Goal: Book appointment/travel/reservation

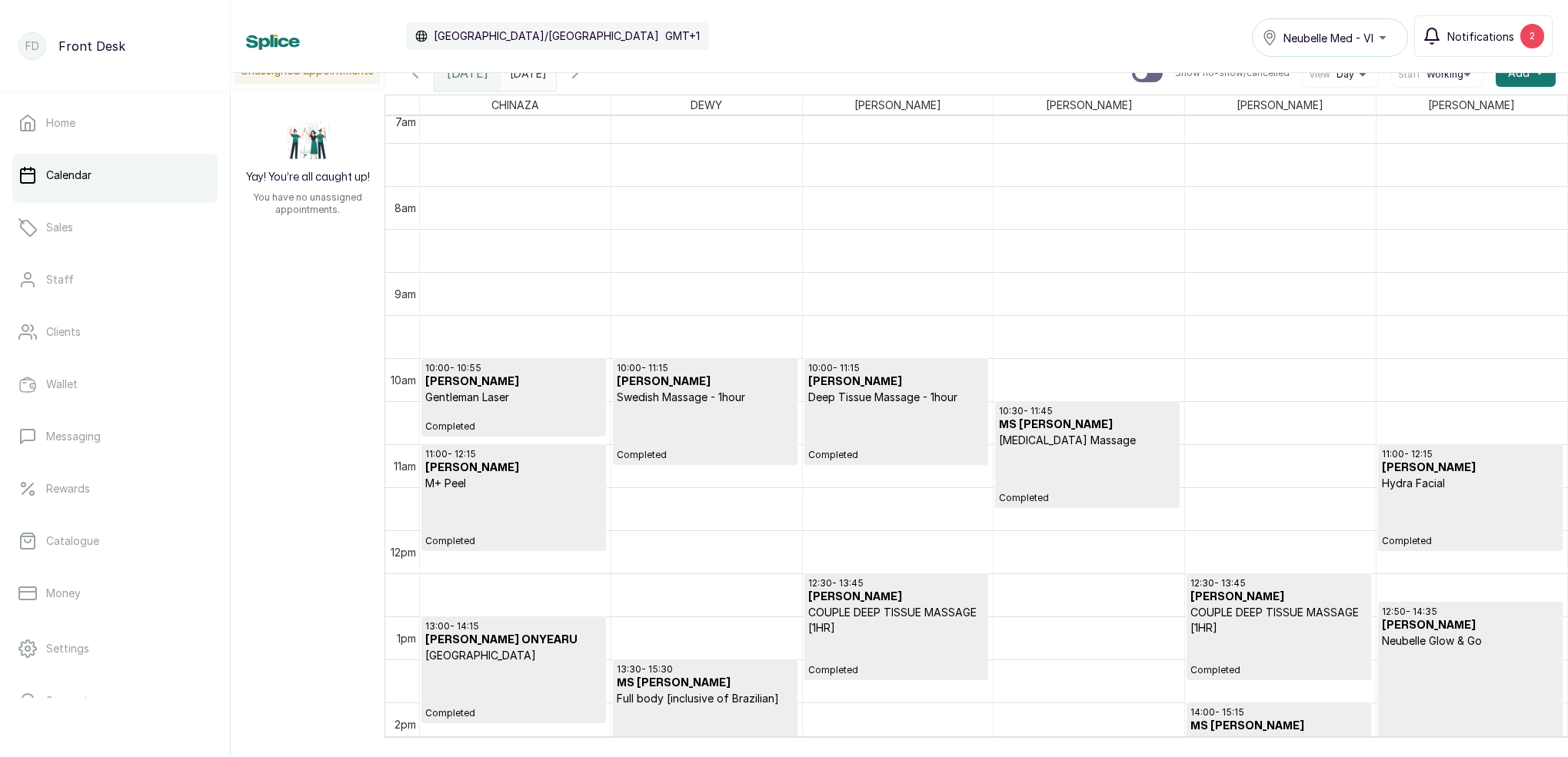
drag, startPoint x: 1452, startPoint y: 26, endPoint x: 1451, endPoint y: 34, distance: 8.1
click at [1452, 26] on button "Notifications 2" at bounding box center [1483, 37] width 139 height 42
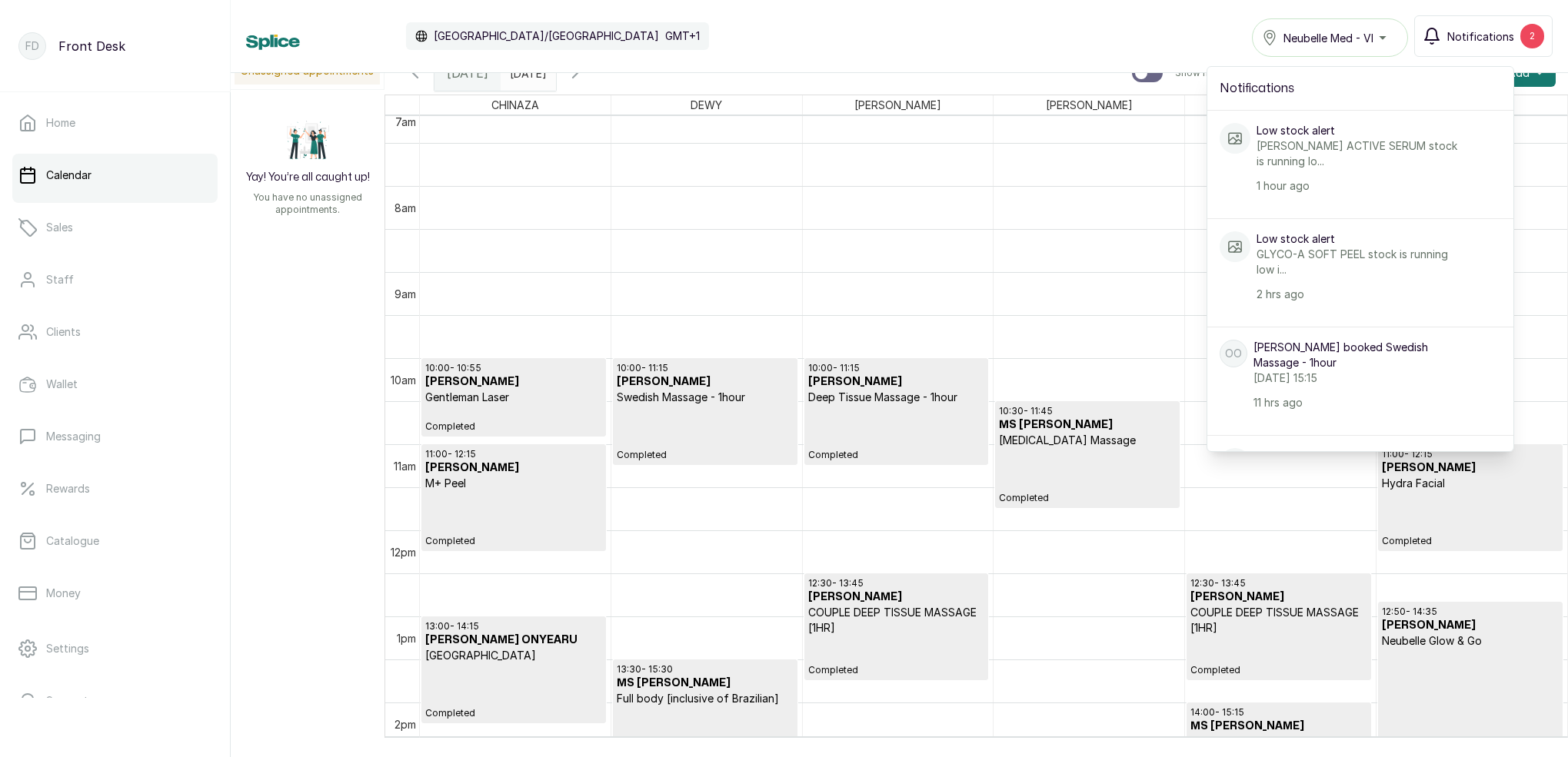
drag, startPoint x: 1451, startPoint y: 35, endPoint x: 1451, endPoint y: 43, distance: 8.0
click at [1451, 35] on span "Notifications" at bounding box center [1480, 37] width 66 height 16
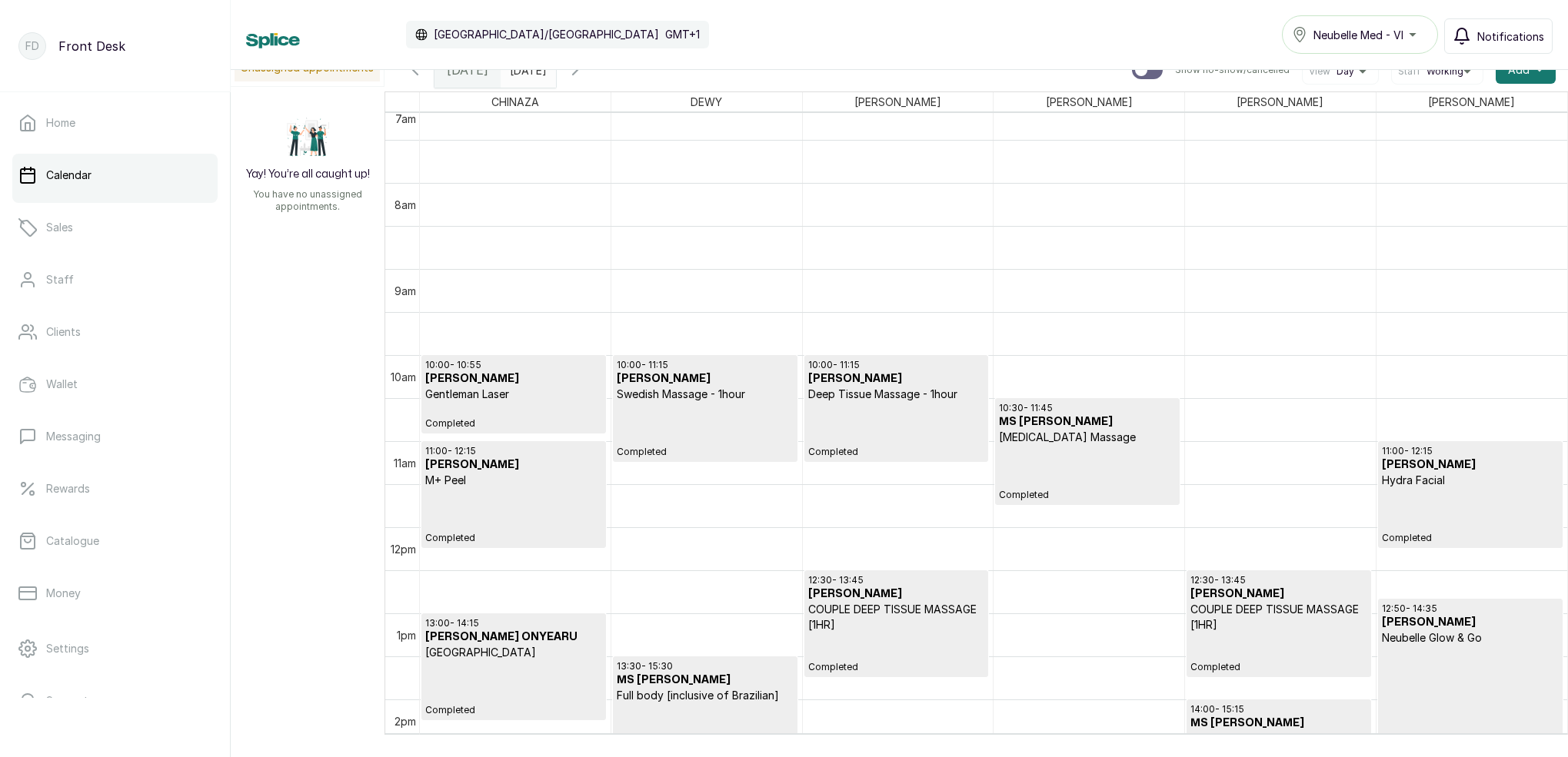
click at [1474, 44] on button "Notifications" at bounding box center [1498, 37] width 108 height 36
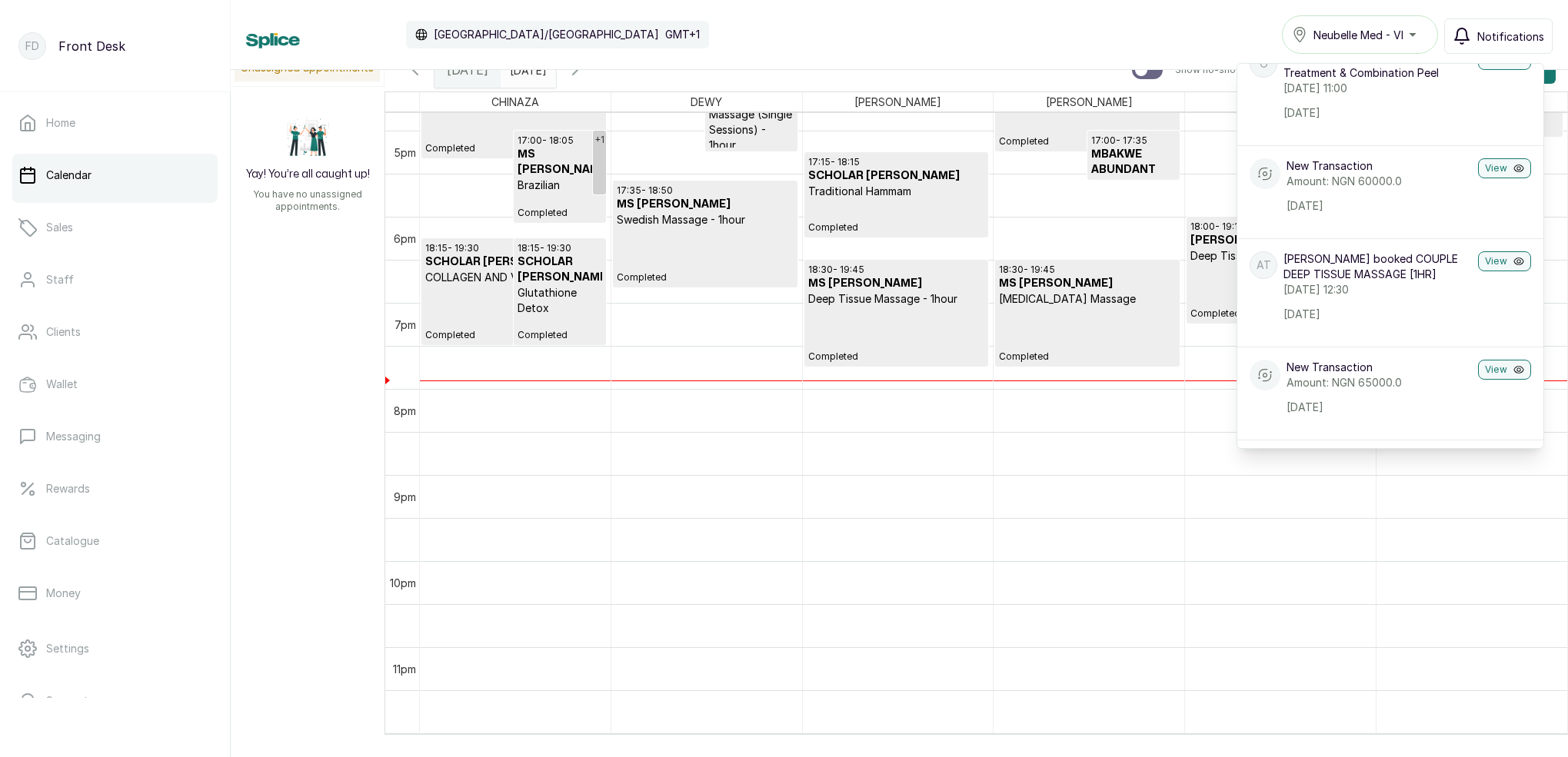
scroll to position [1446, 0]
type input "dd/MM/yyyy"
click at [526, 74] on input "dd/MM/yyyy" at bounding box center [513, 66] width 25 height 26
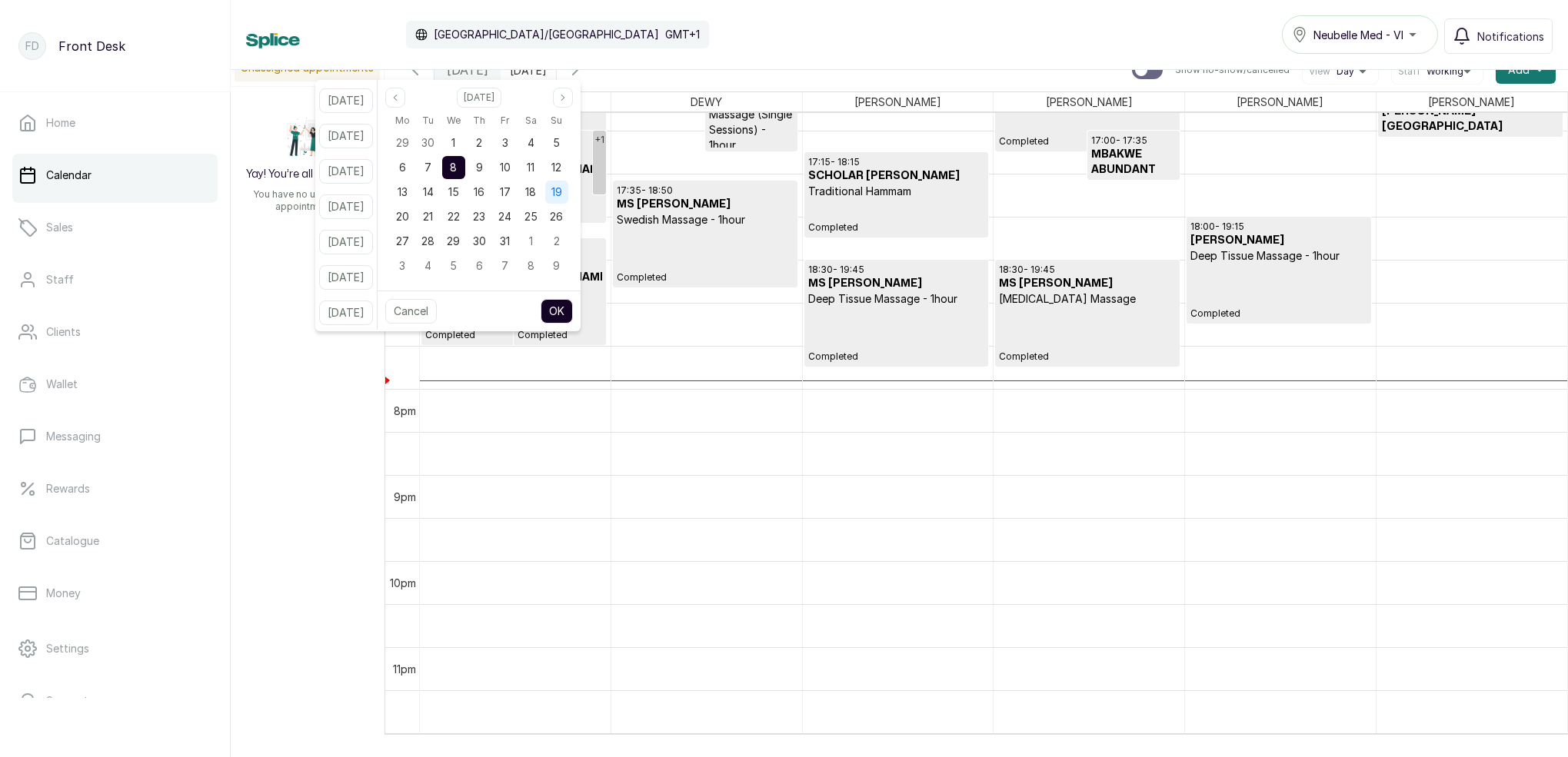
drag, startPoint x: 568, startPoint y: 171, endPoint x: 572, endPoint y: 180, distance: 9.8
click at [568, 171] on div "12" at bounding box center [556, 166] width 23 height 23
click at [573, 304] on button "OK" at bounding box center [556, 311] width 33 height 25
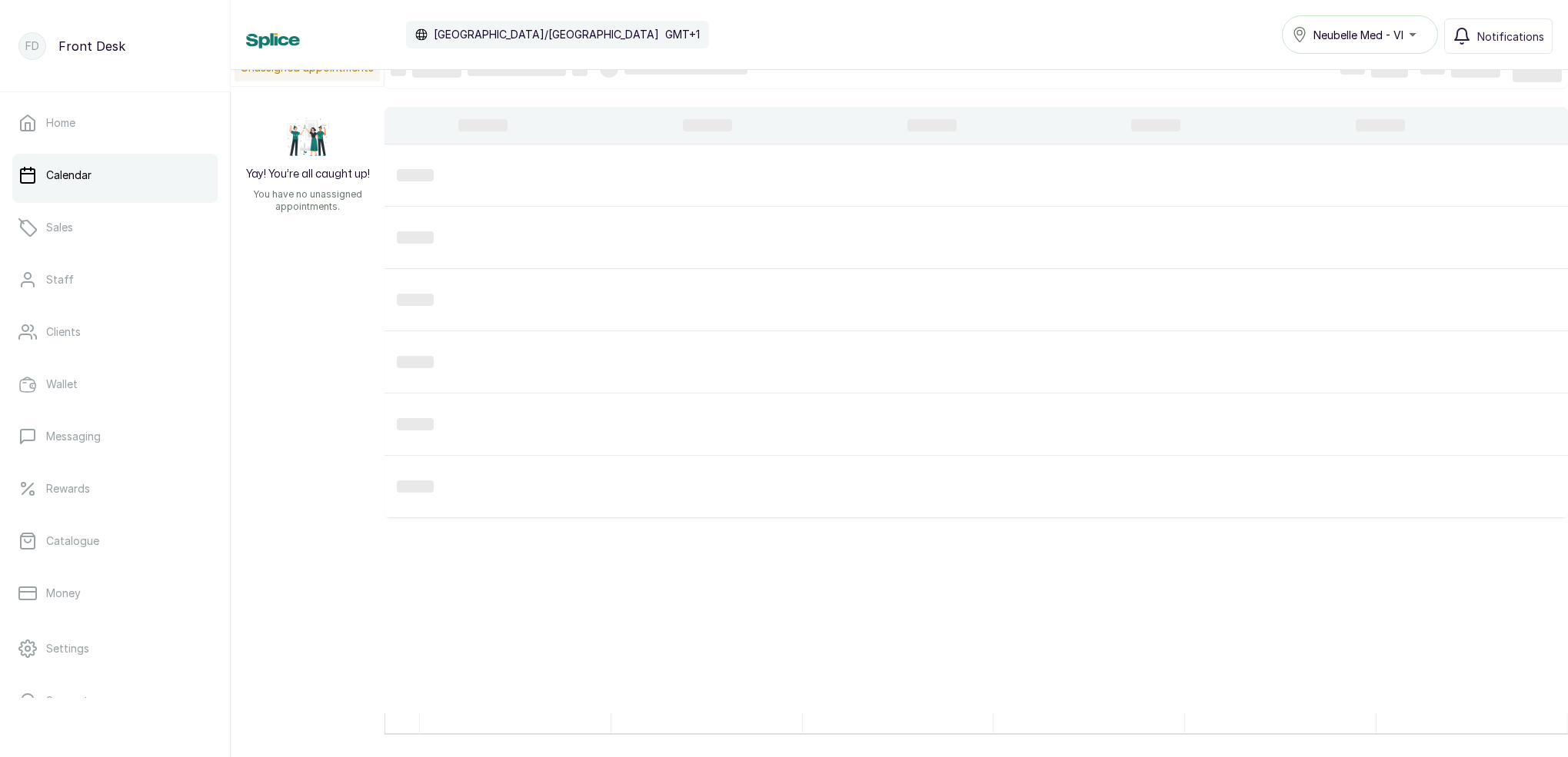
type input "[DATE]"
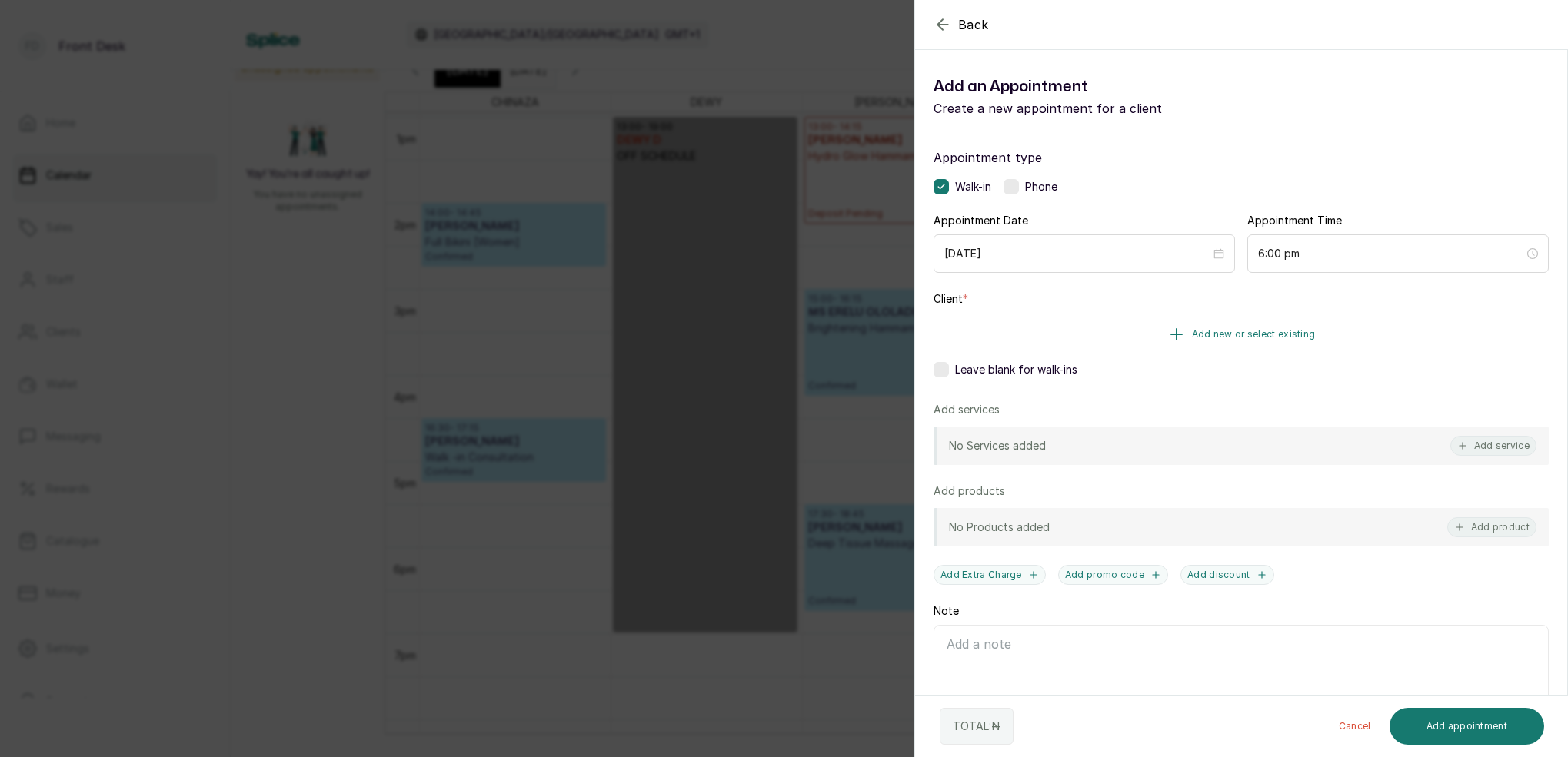
click at [1283, 333] on span "Add new or select existing" at bounding box center [1253, 334] width 124 height 12
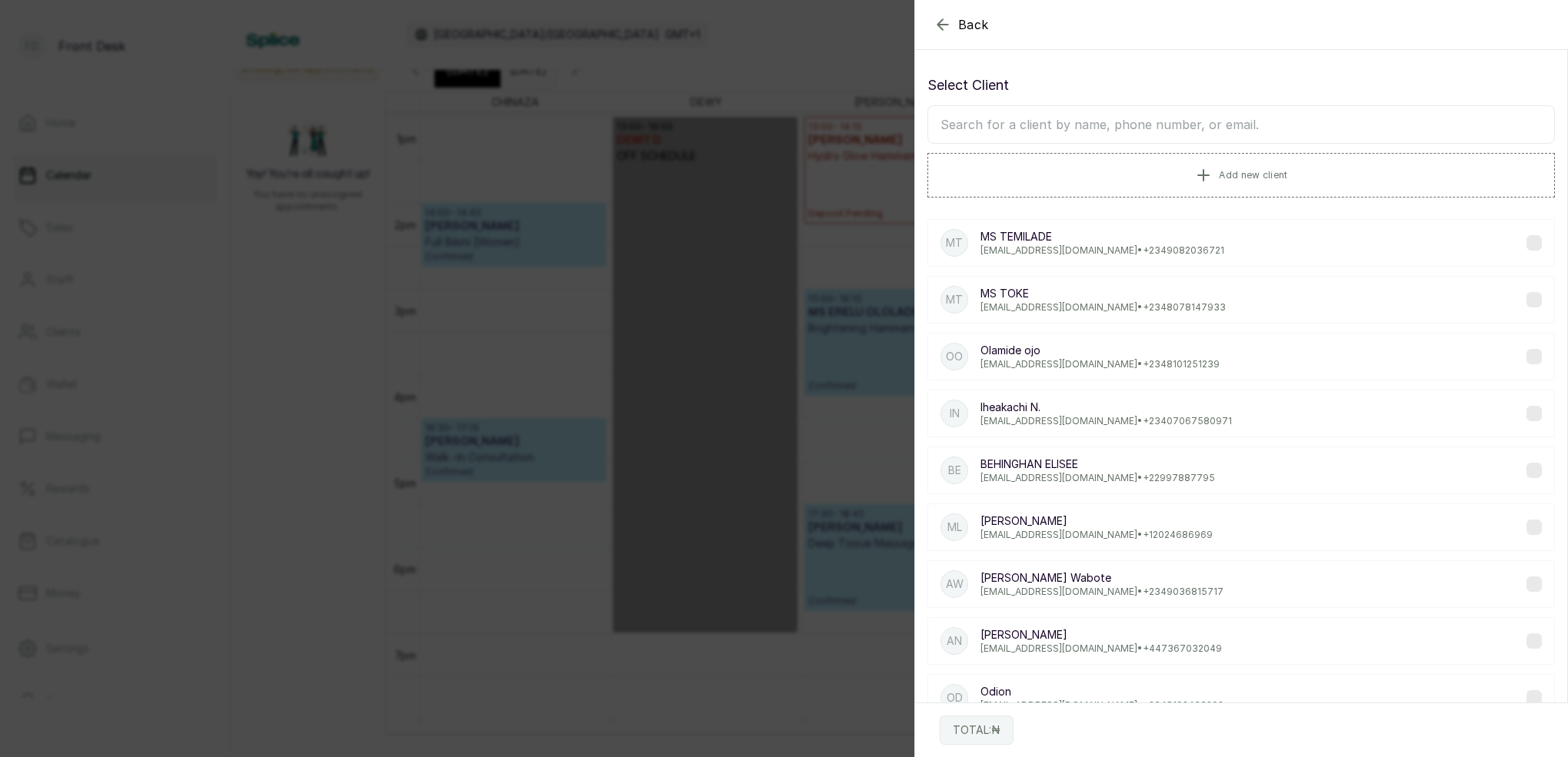
click at [1154, 118] on input "text" at bounding box center [1240, 124] width 627 height 39
type input "[PERSON_NAME]"
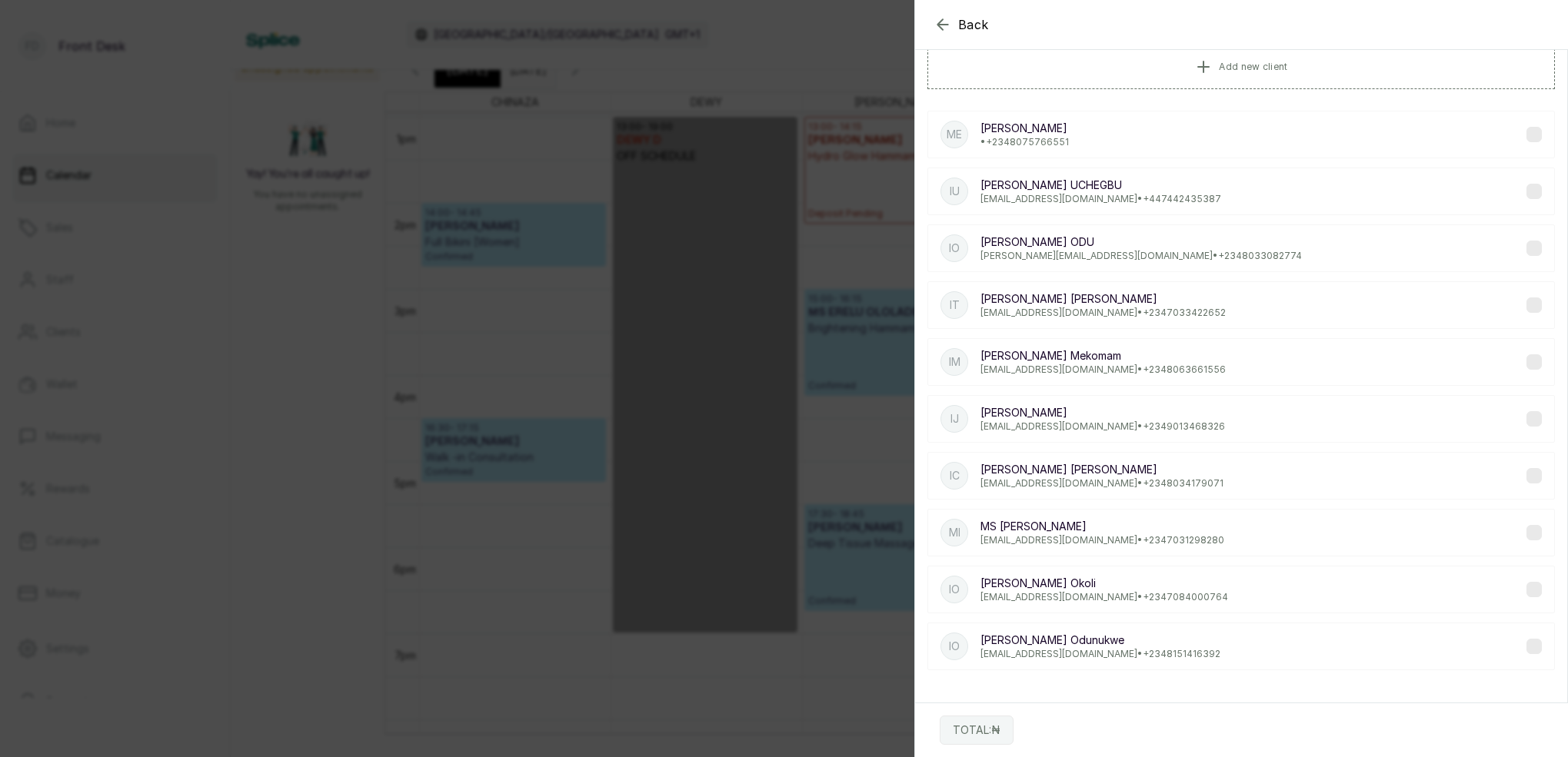
click at [1132, 656] on p "[EMAIL_ADDRESS][DOMAIN_NAME] • [PHONE_NUMBER]" at bounding box center [1100, 654] width 240 height 12
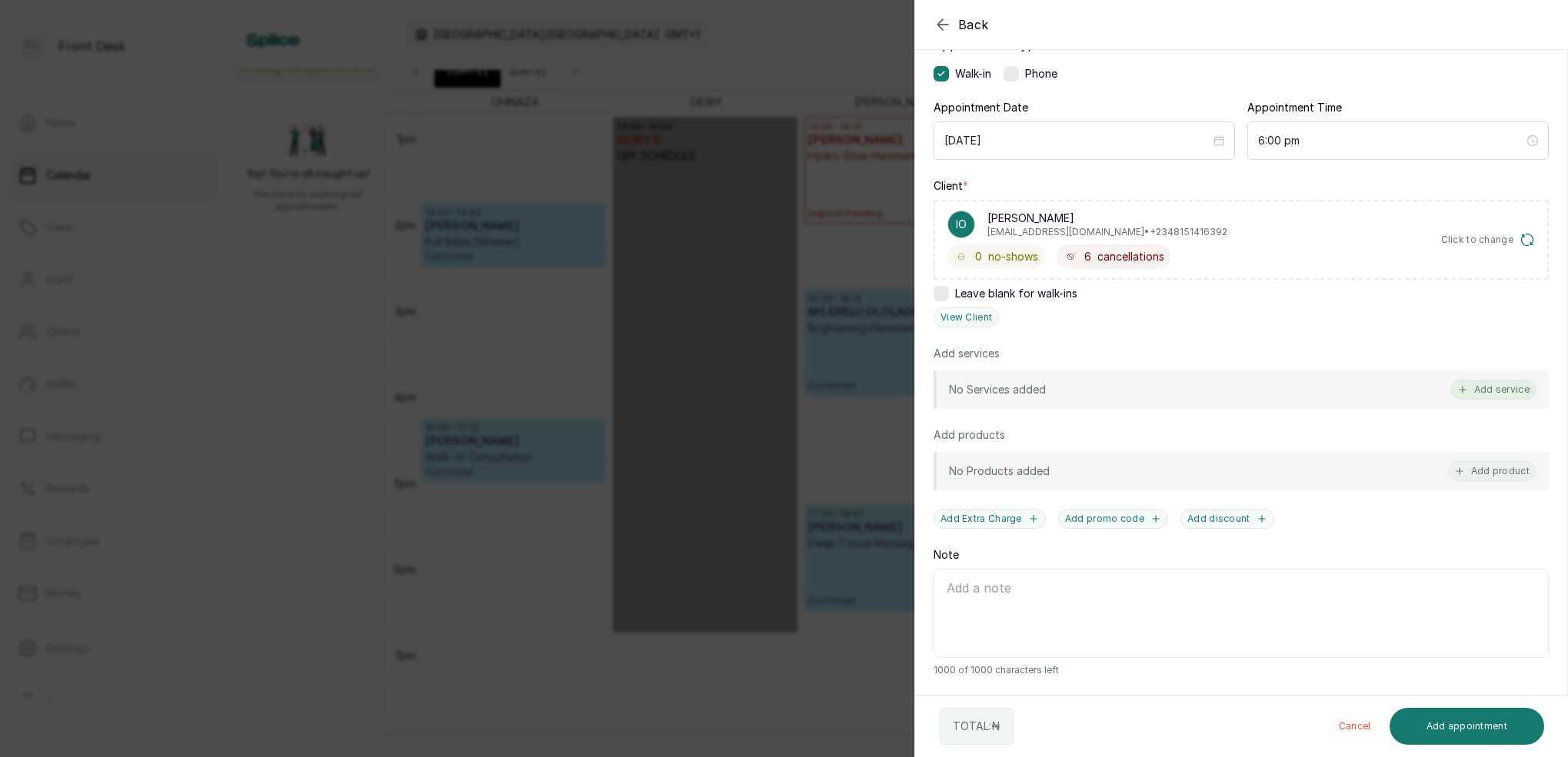
click at [1512, 393] on button "Add service" at bounding box center [1493, 389] width 86 height 20
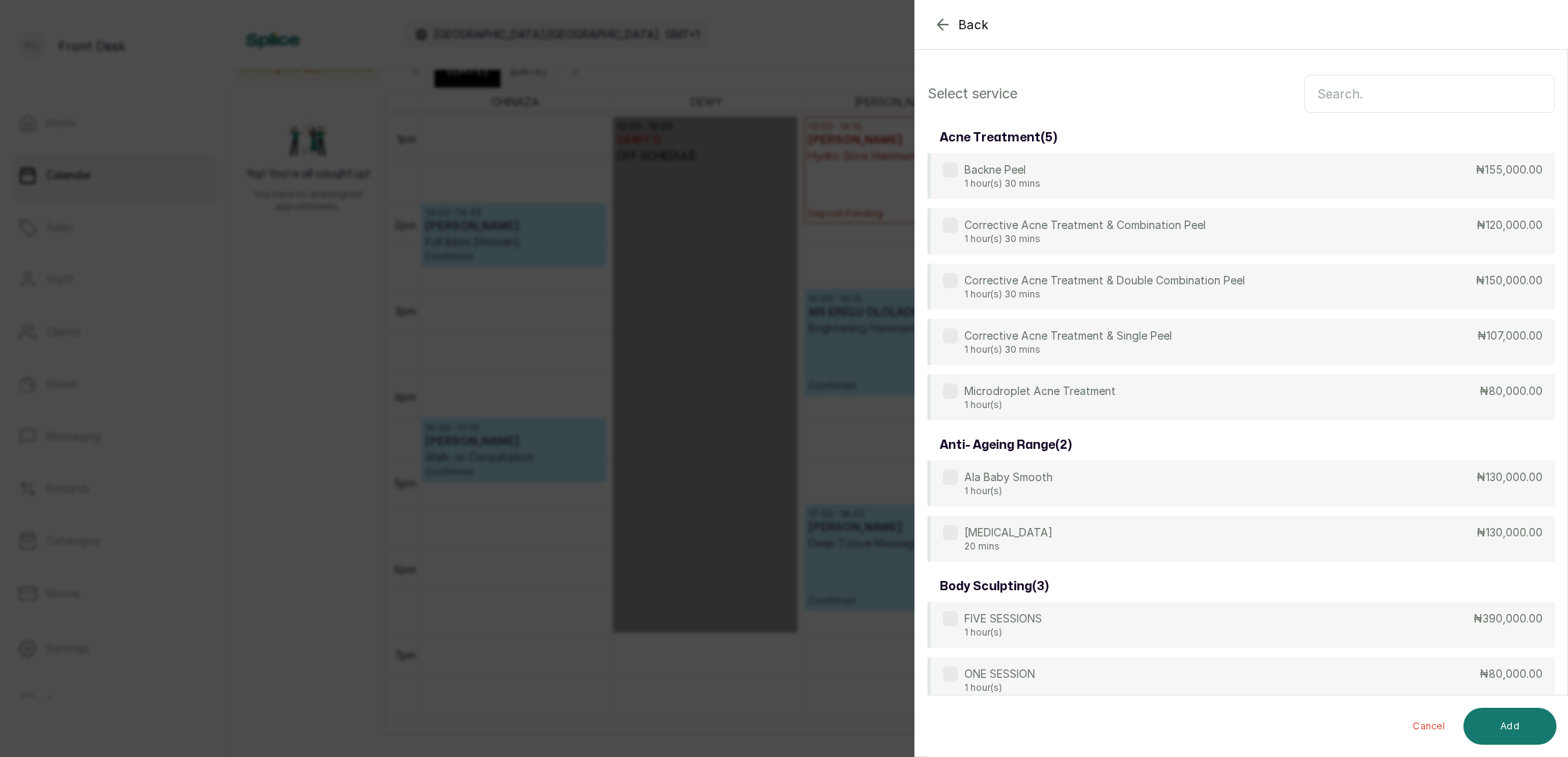
click at [1409, 101] on input "text" at bounding box center [1429, 93] width 251 height 39
type input "I"
type input "S"
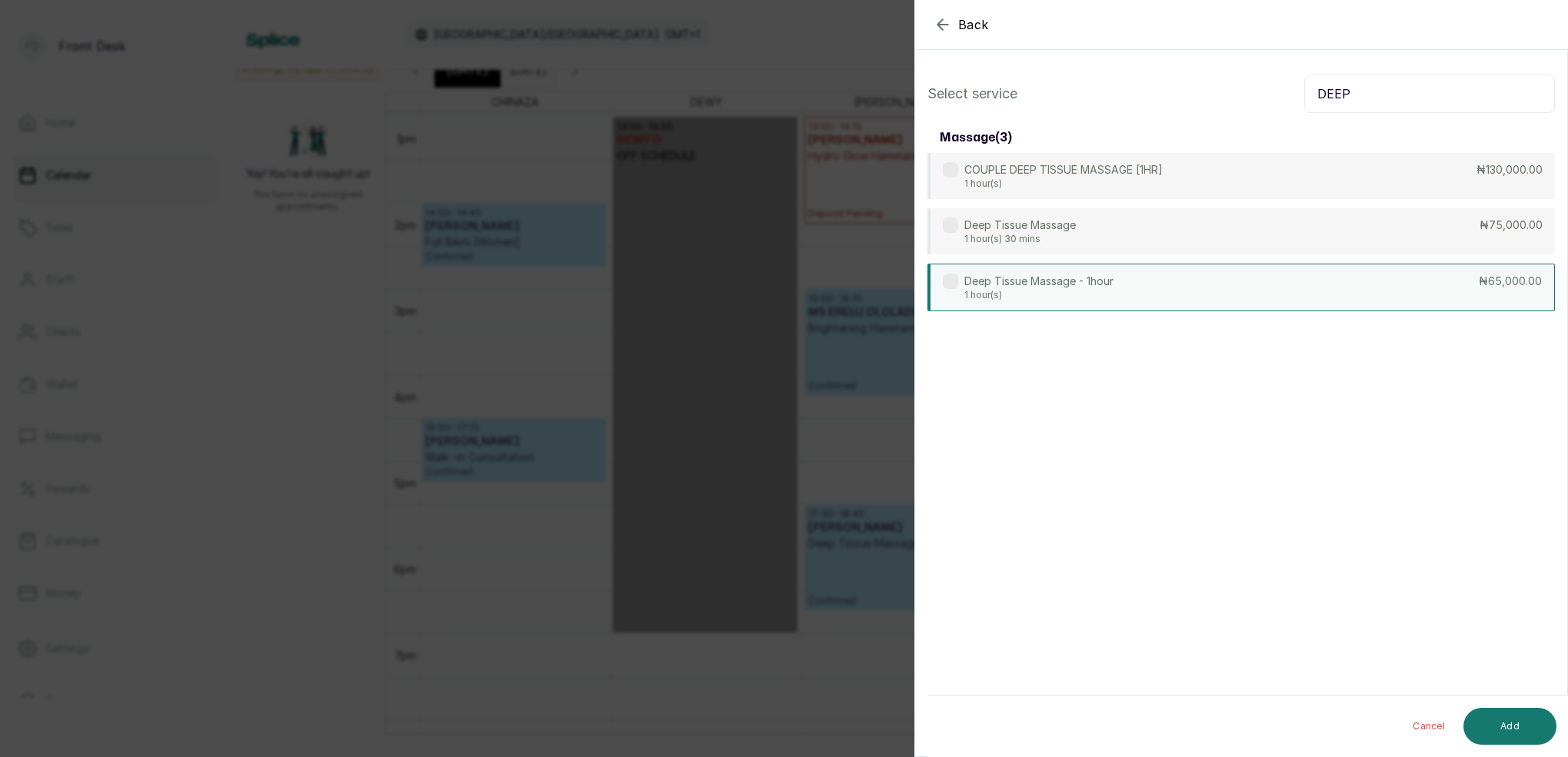
type input "DEEP"
click at [1342, 286] on div "Deep Tissue Massage - 1hour 1 hour(s) ₦65,000.00" at bounding box center [1240, 287] width 627 height 48
click at [1547, 717] on button "Add" at bounding box center [1510, 725] width 93 height 37
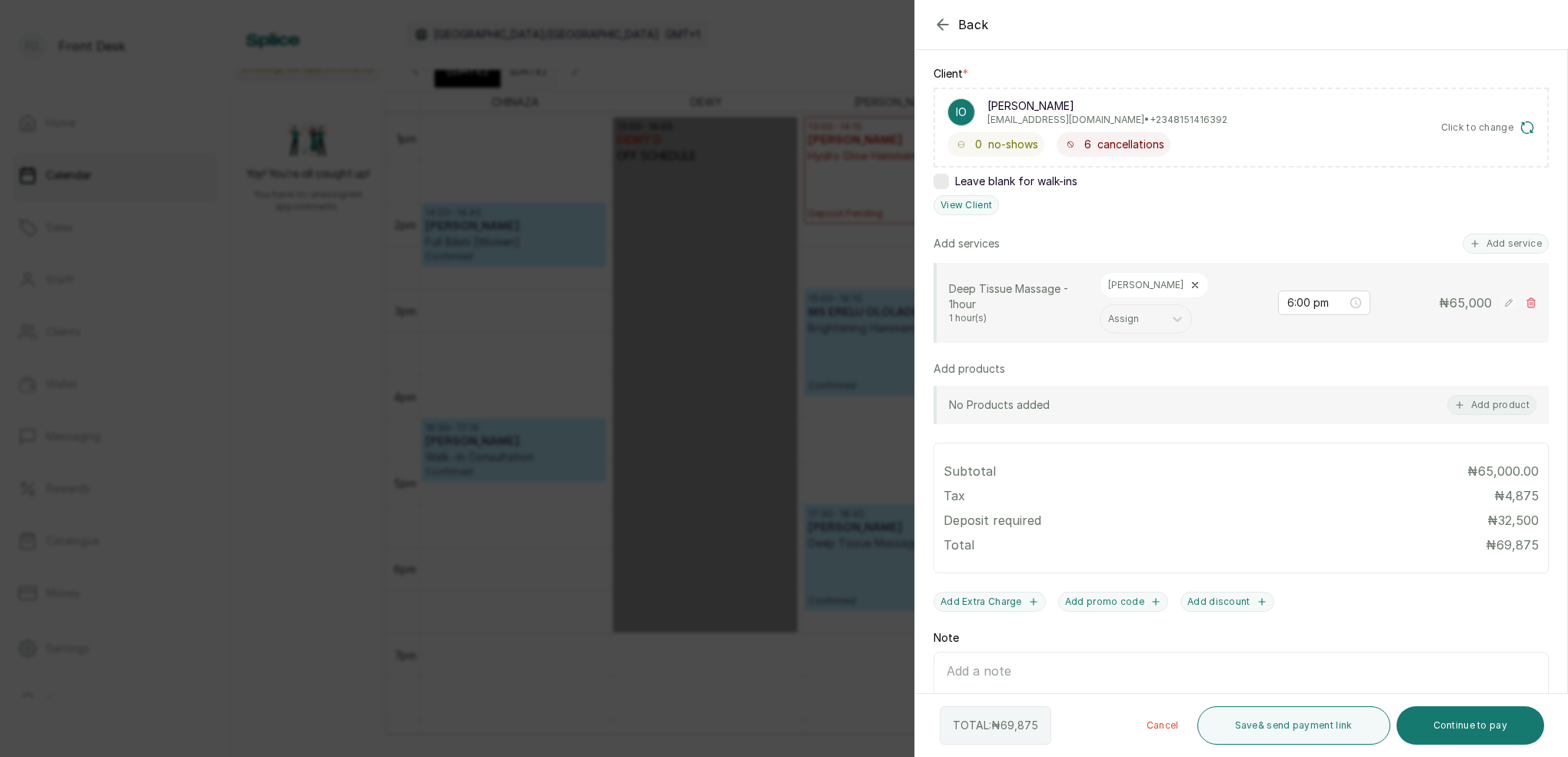
scroll to position [231, 0]
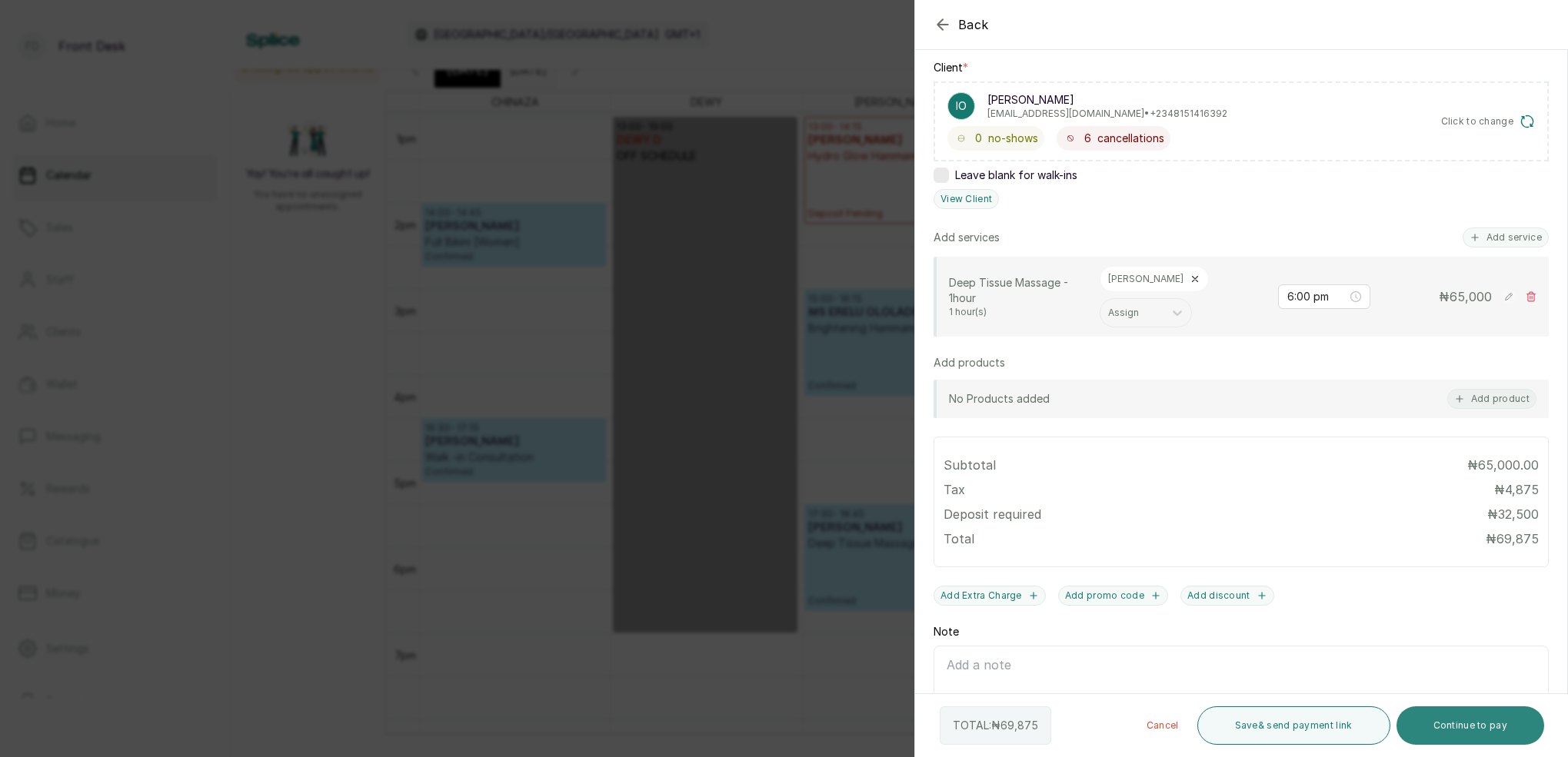
click at [1472, 719] on button "Continue to pay" at bounding box center [1471, 725] width 149 height 39
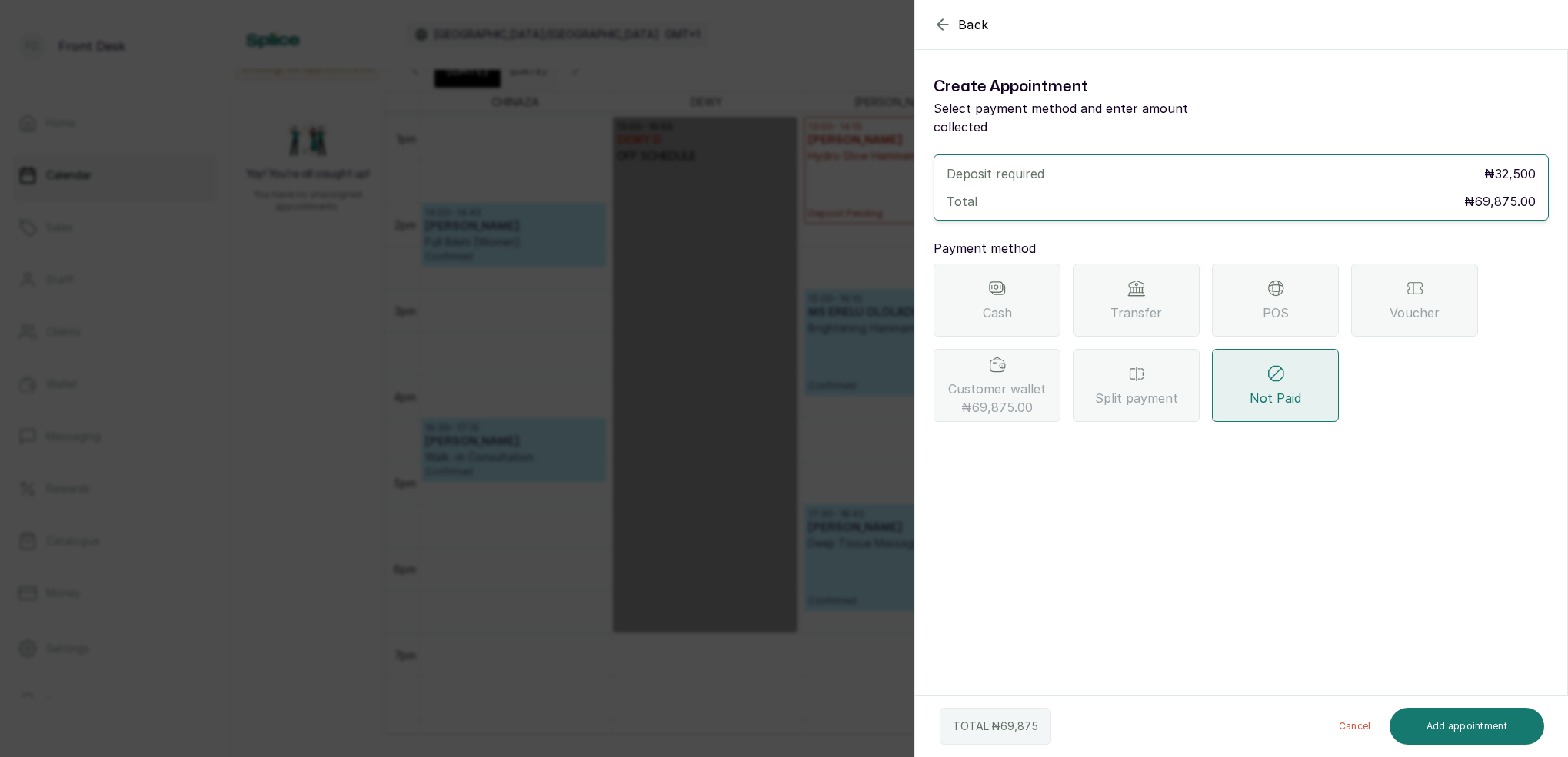
scroll to position [0, 0]
click at [988, 379] on span "Customer wallet ₦69,875.00" at bounding box center [996, 397] width 98 height 37
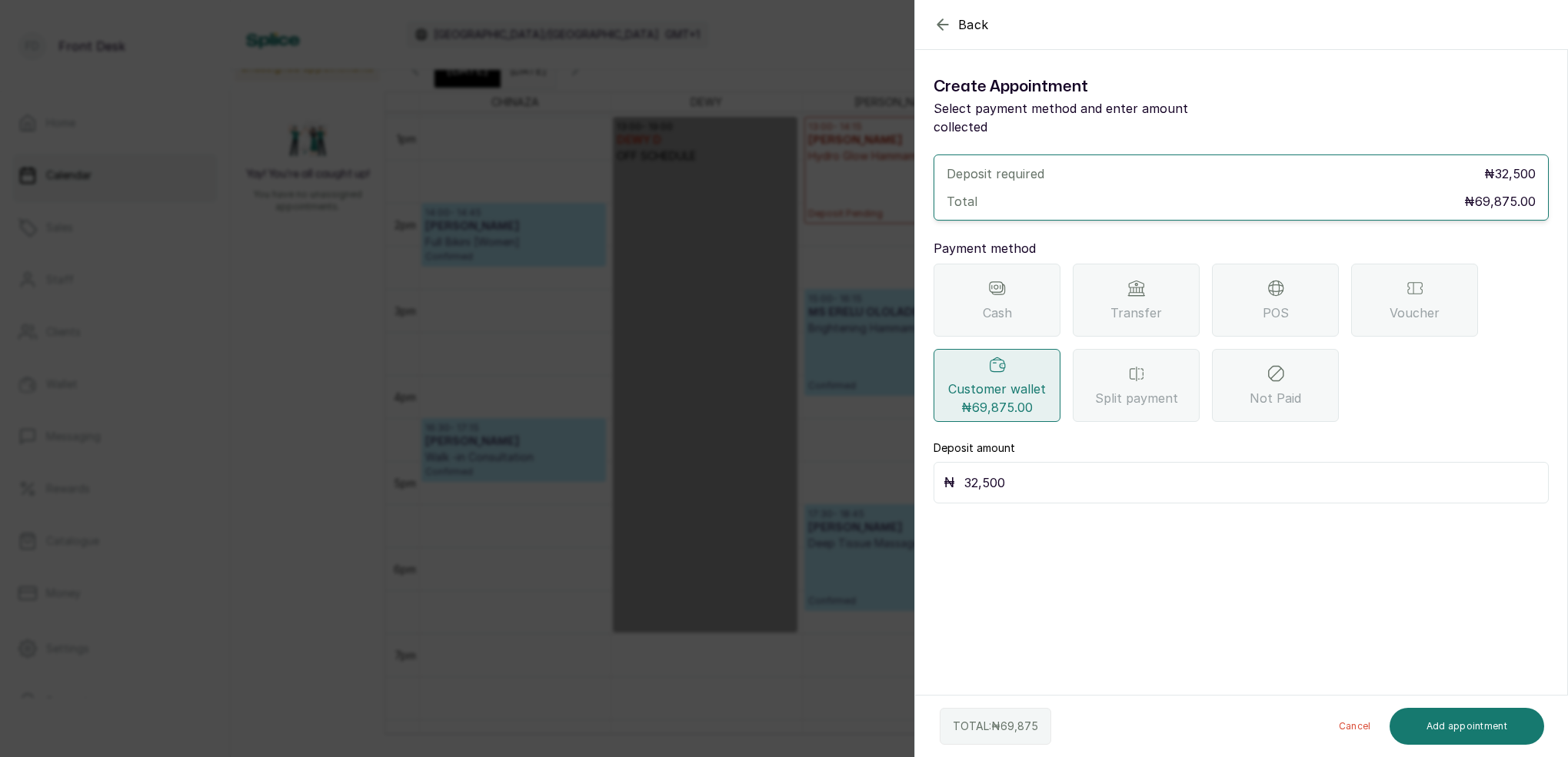
click at [1014, 472] on input "32,500" at bounding box center [1251, 483] width 574 height 22
type input "3"
type input "69,875"
click at [1507, 731] on button "Add appointment" at bounding box center [1467, 725] width 156 height 37
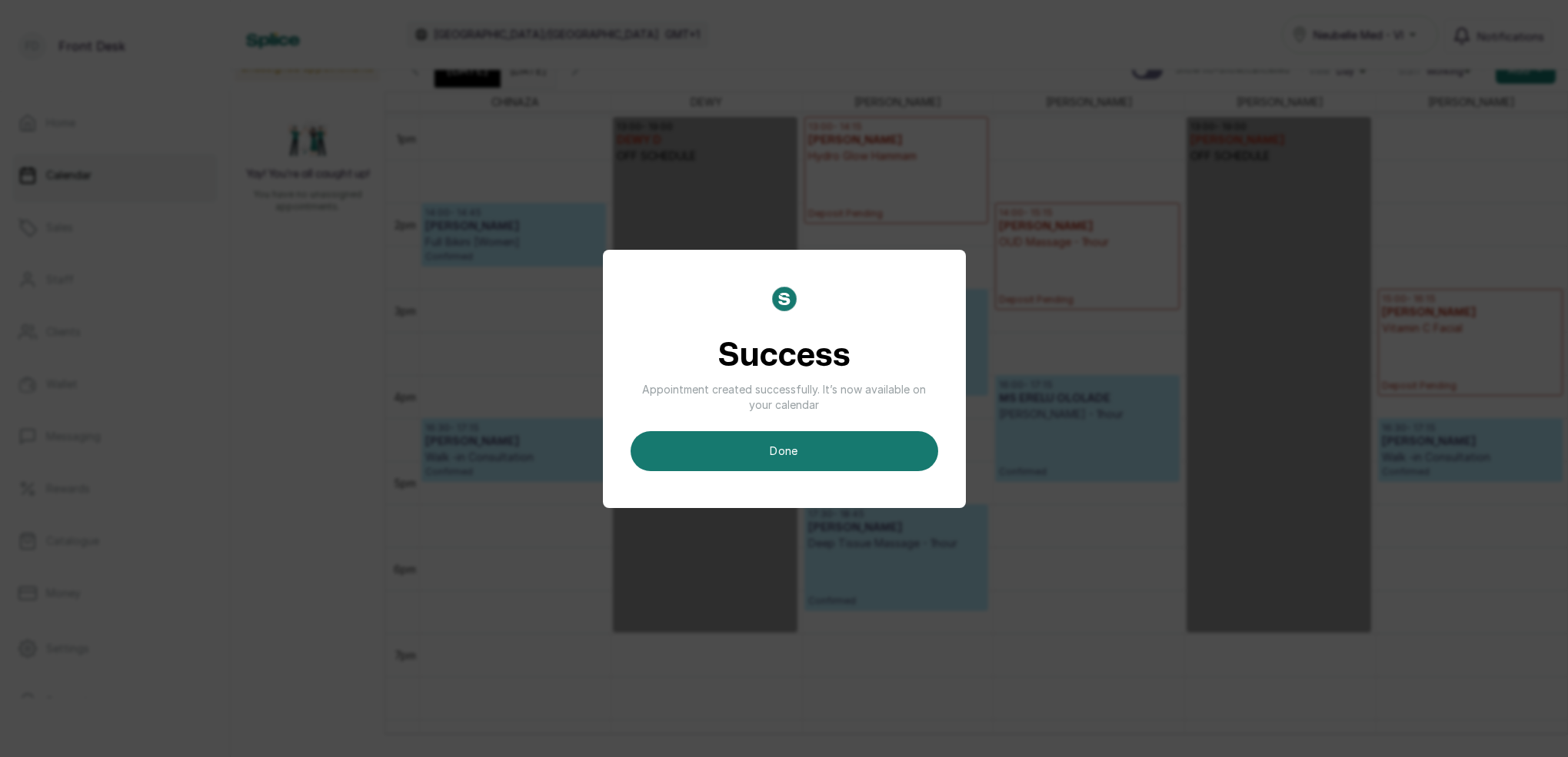
scroll to position [11, 0]
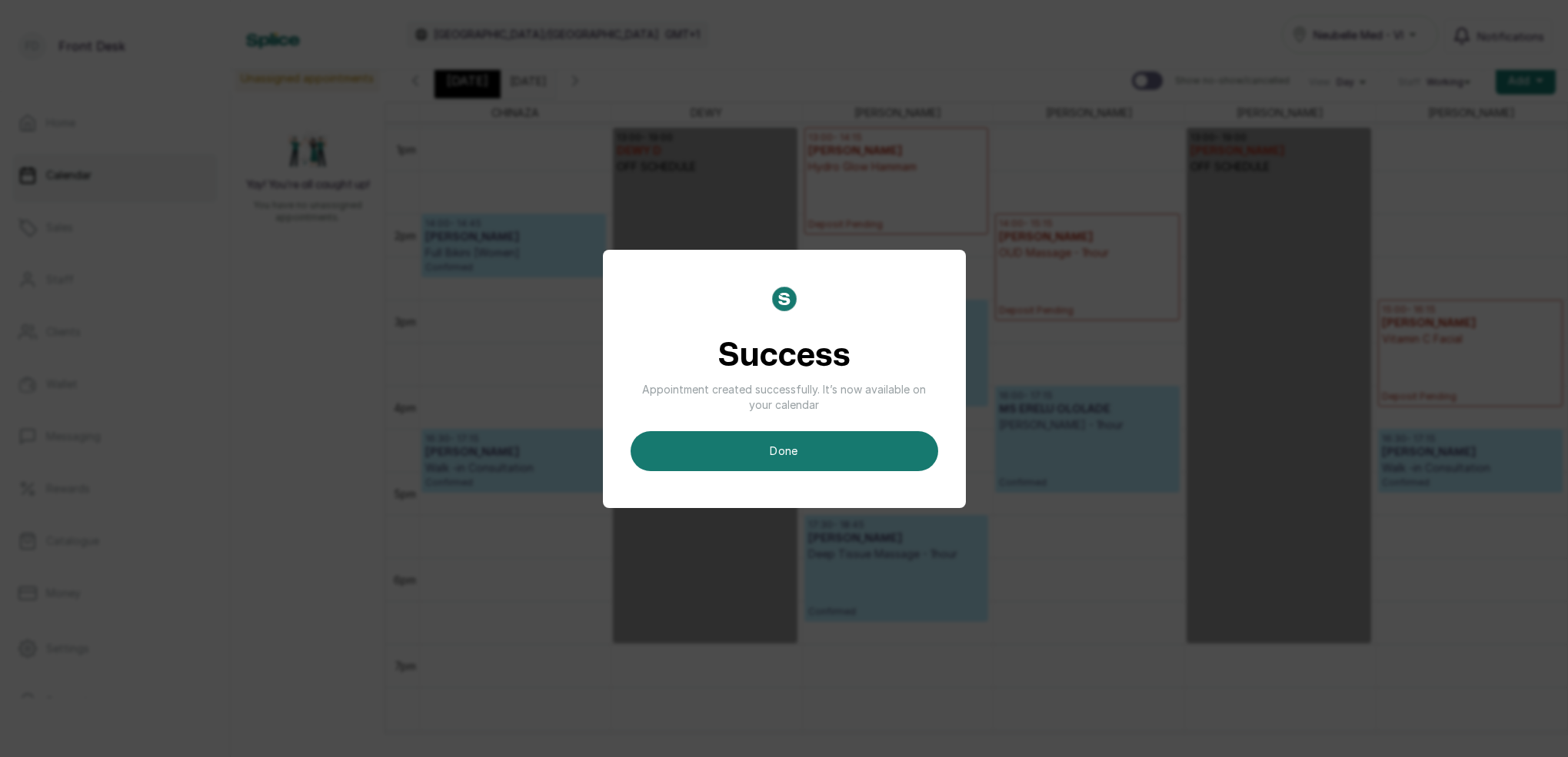
click at [906, 429] on div "Success Appointment created successfully. It’s now available on your calendar d…" at bounding box center [784, 378] width 307 height 184
click at [878, 452] on button "done" at bounding box center [784, 451] width 307 height 40
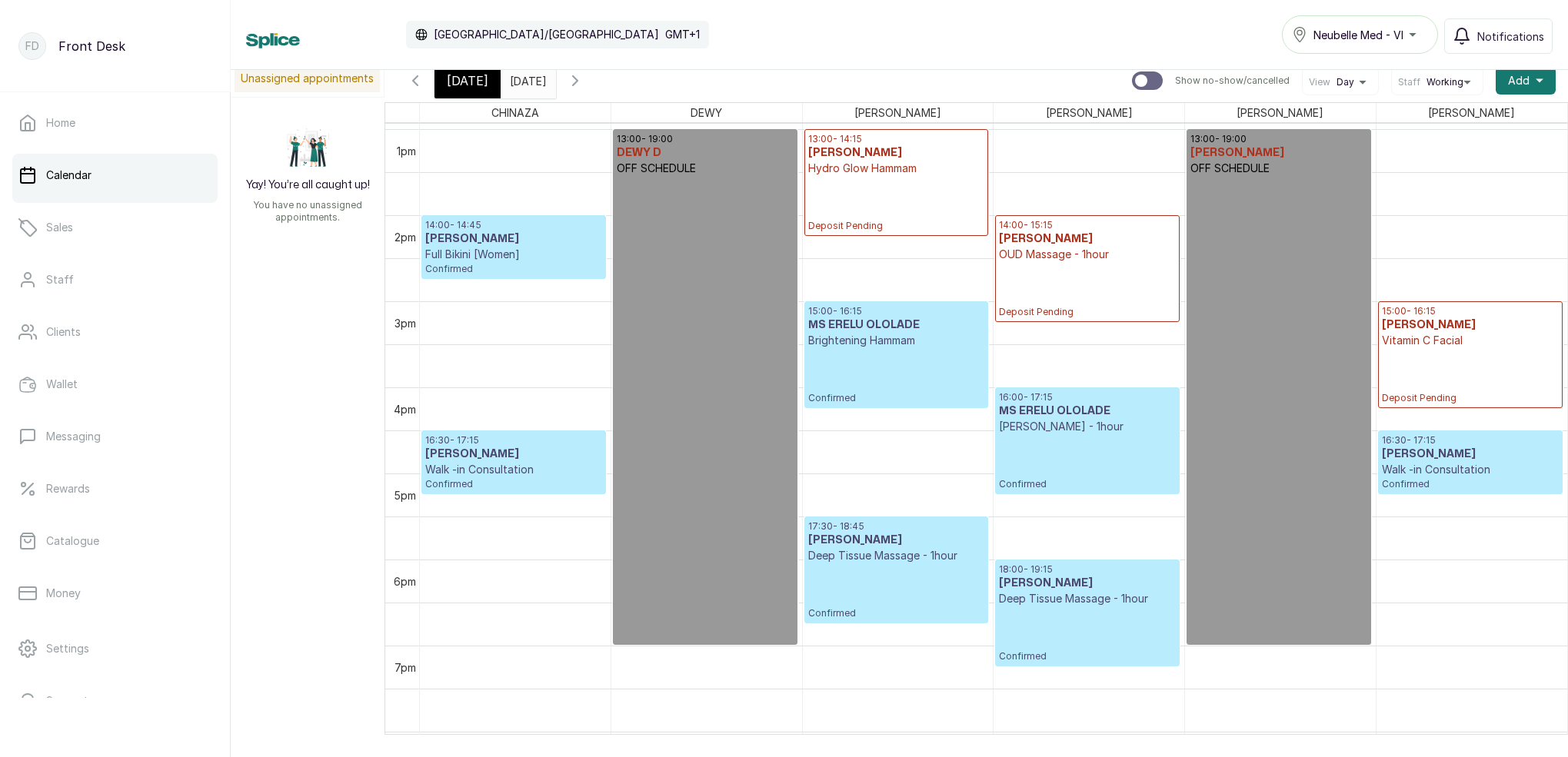
scroll to position [1135, 0]
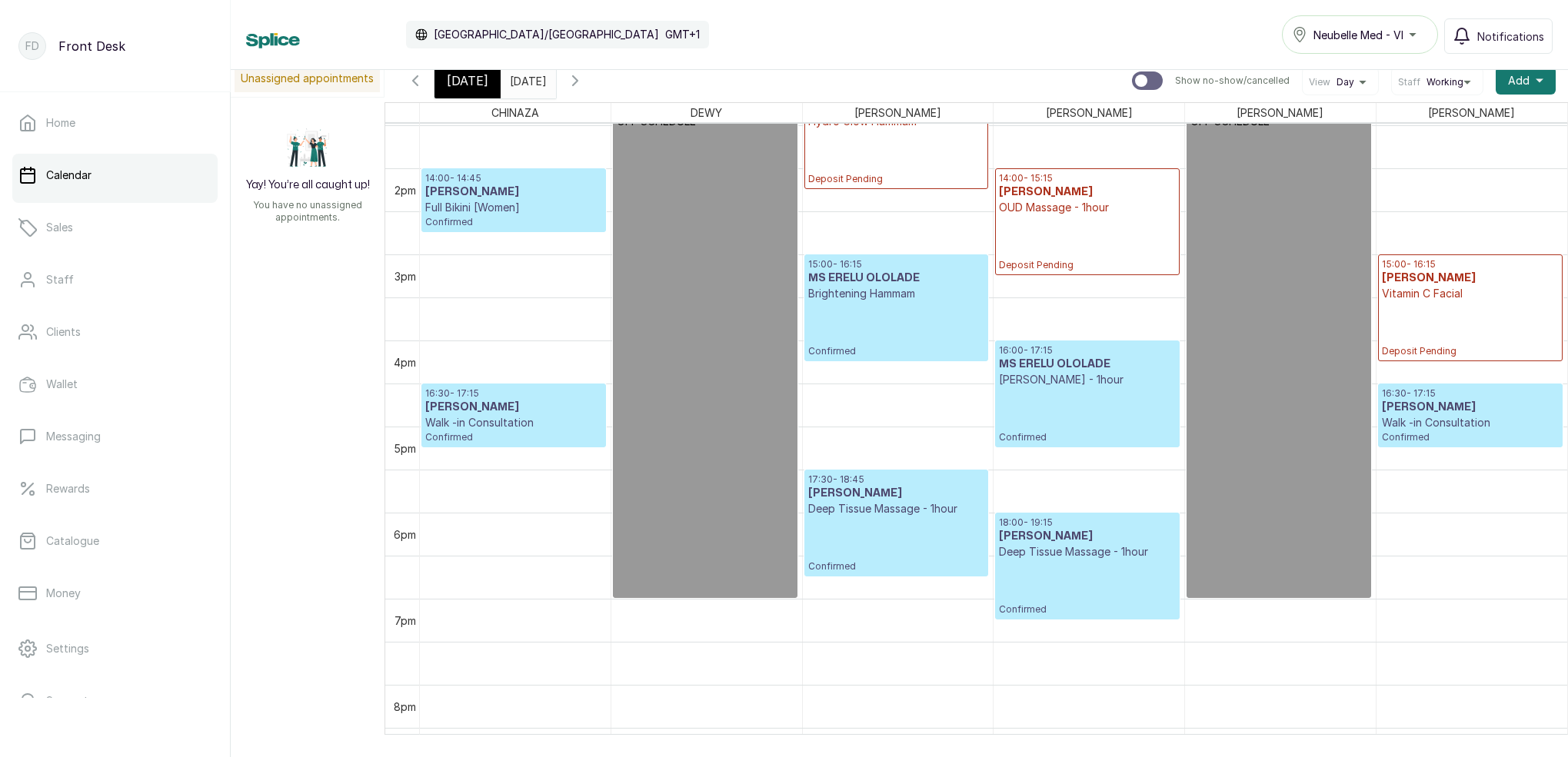
click at [469, 84] on span "[DATE]" at bounding box center [468, 80] width 42 height 19
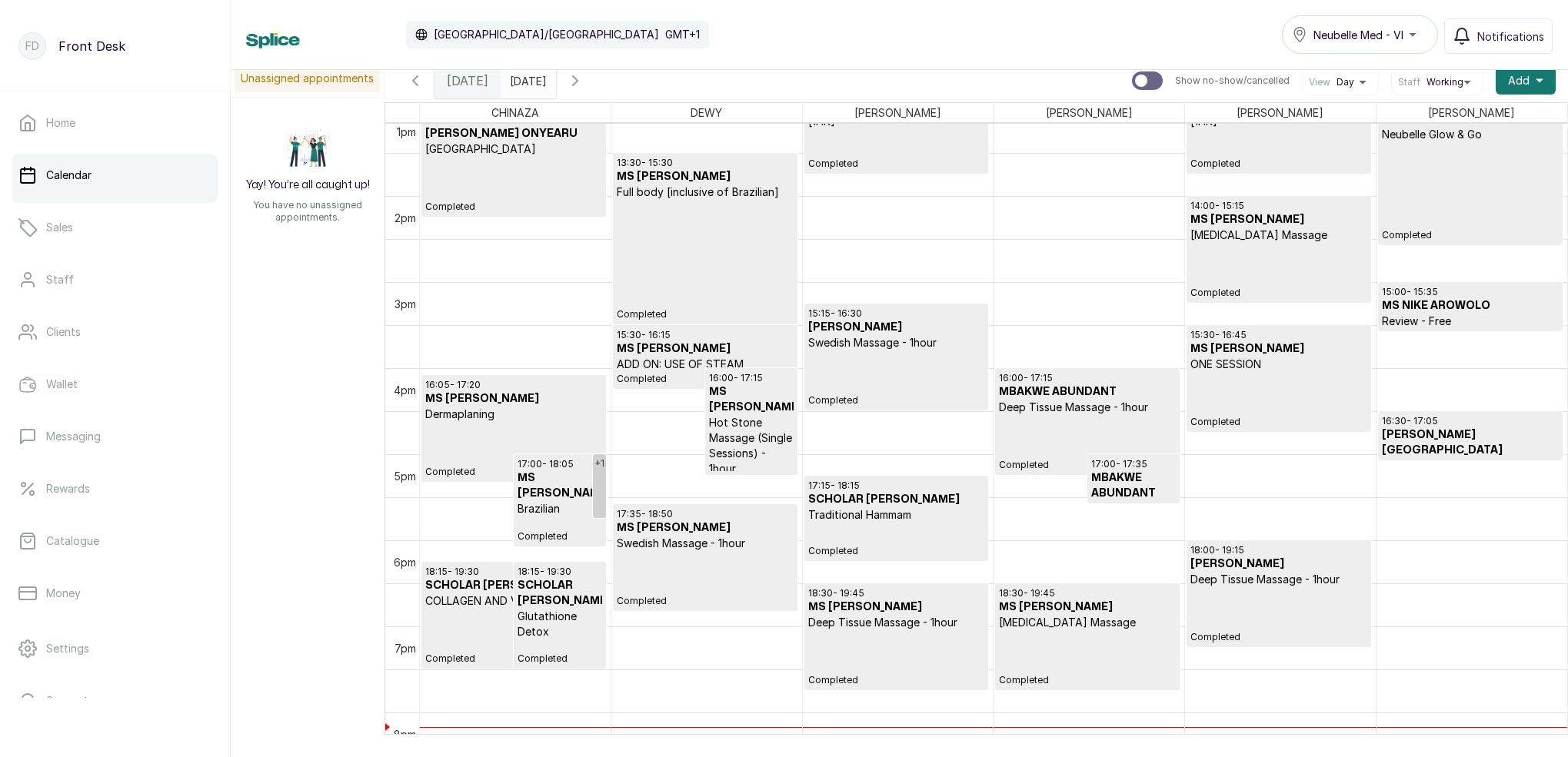
scroll to position [1161, 0]
